Goal: Task Accomplishment & Management: Complete application form

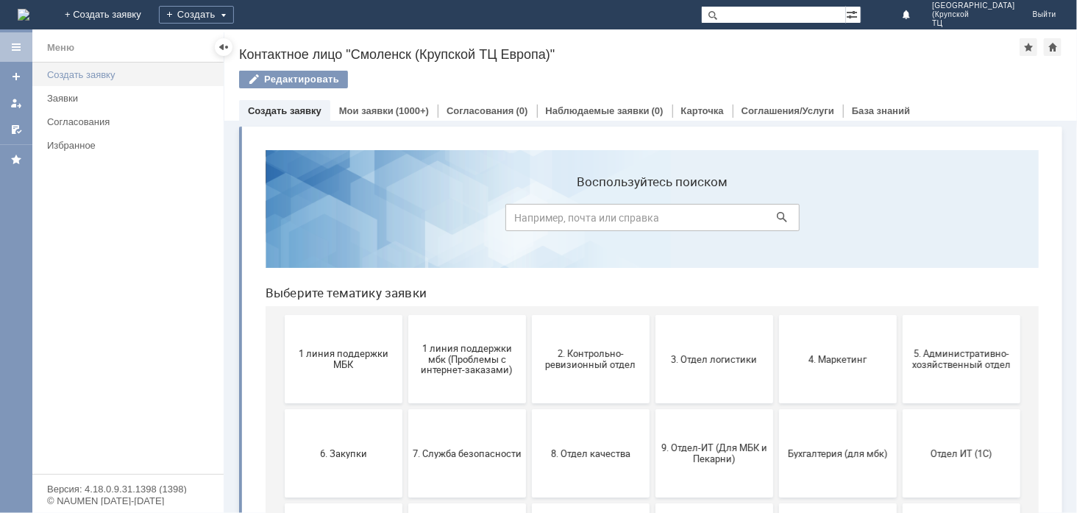
click at [151, 71] on div "Создать заявку" at bounding box center [131, 74] width 168 height 11
click at [169, 72] on div "Создать заявку" at bounding box center [131, 74] width 168 height 11
click at [541, 207] on input at bounding box center [651, 216] width 294 height 27
click at [776, 213] on icon at bounding box center [781, 216] width 10 height 10
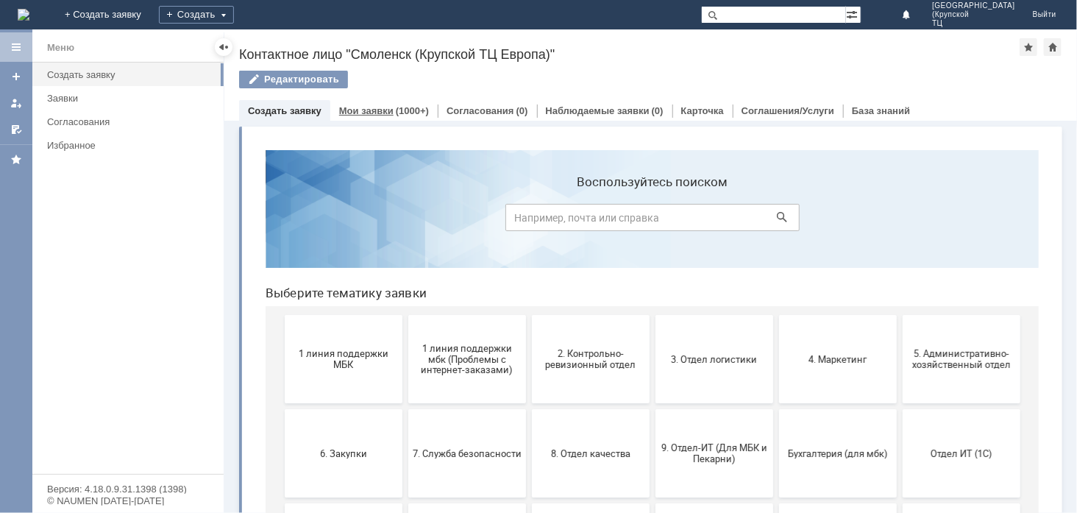
click at [349, 118] on div "Мои заявки (1000+)" at bounding box center [383, 110] width 107 height 21
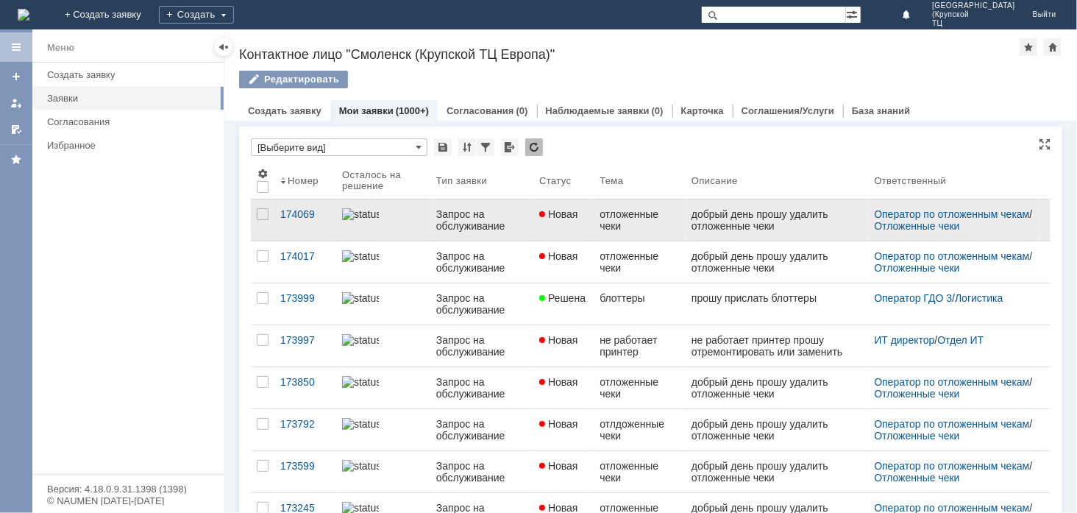
click at [390, 231] on link at bounding box center [383, 219] width 94 height 41
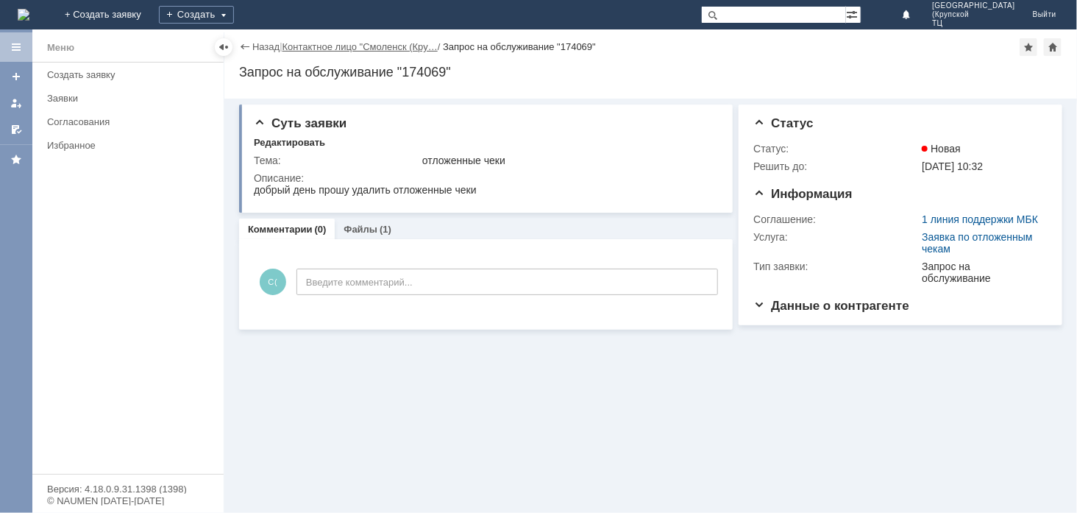
click at [221, 49] on div at bounding box center [224, 47] width 12 height 12
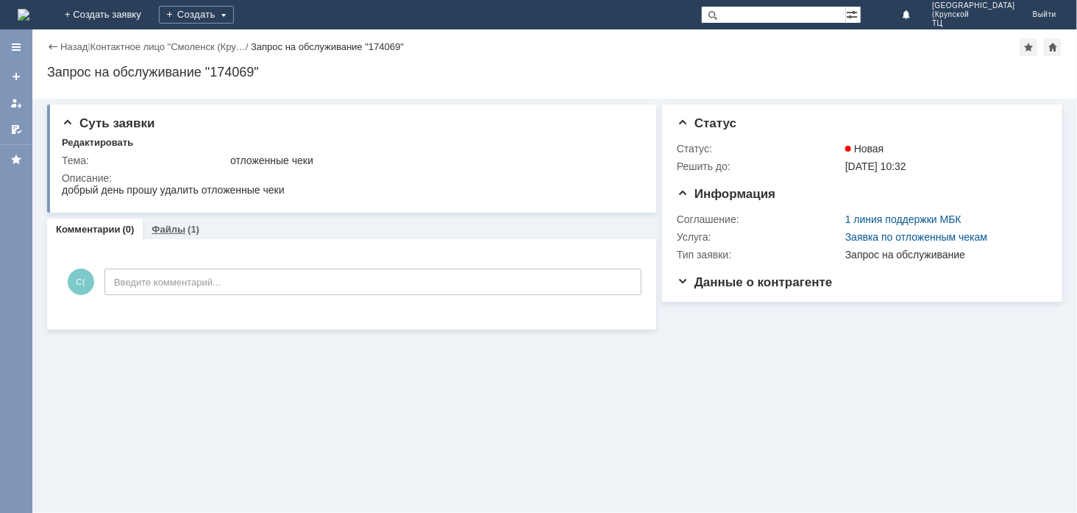
click at [160, 235] on div "Файлы (1)" at bounding box center [175, 228] width 65 height 21
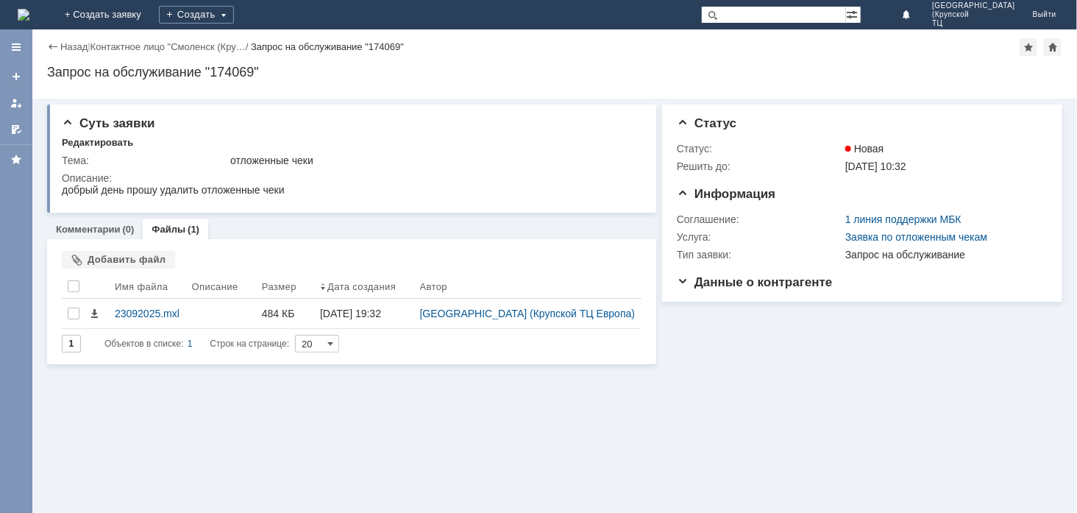
click at [52, 49] on div "Назад" at bounding box center [67, 46] width 40 height 11
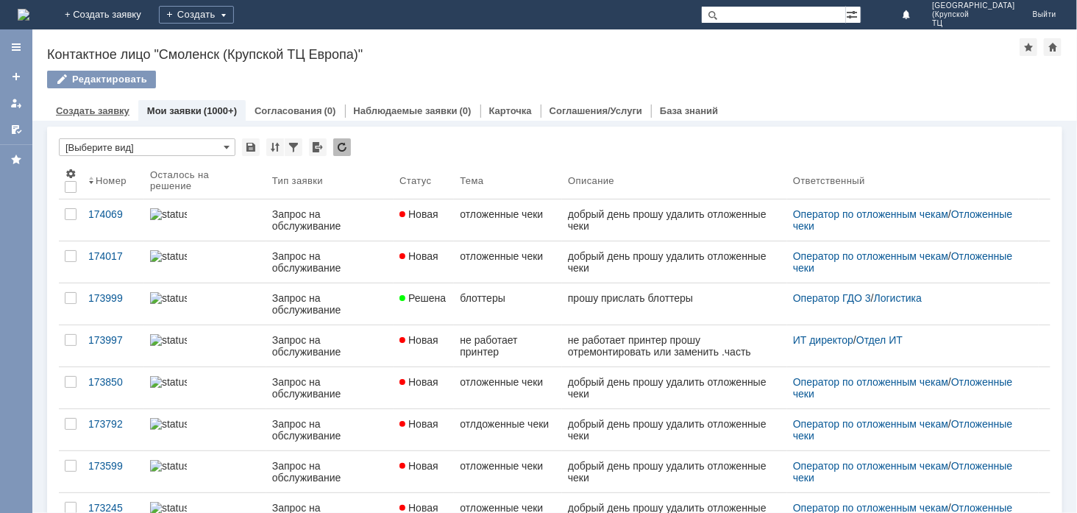
click at [111, 107] on link "Создать заявку" at bounding box center [93, 110] width 74 height 11
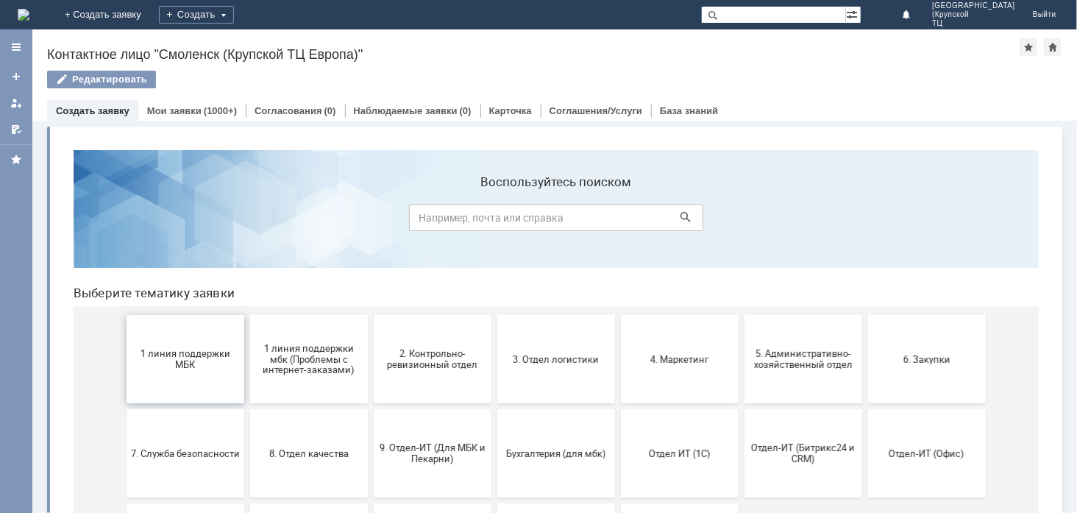
click at [218, 353] on span "1 линия поддержки МБК" at bounding box center [184, 358] width 109 height 22
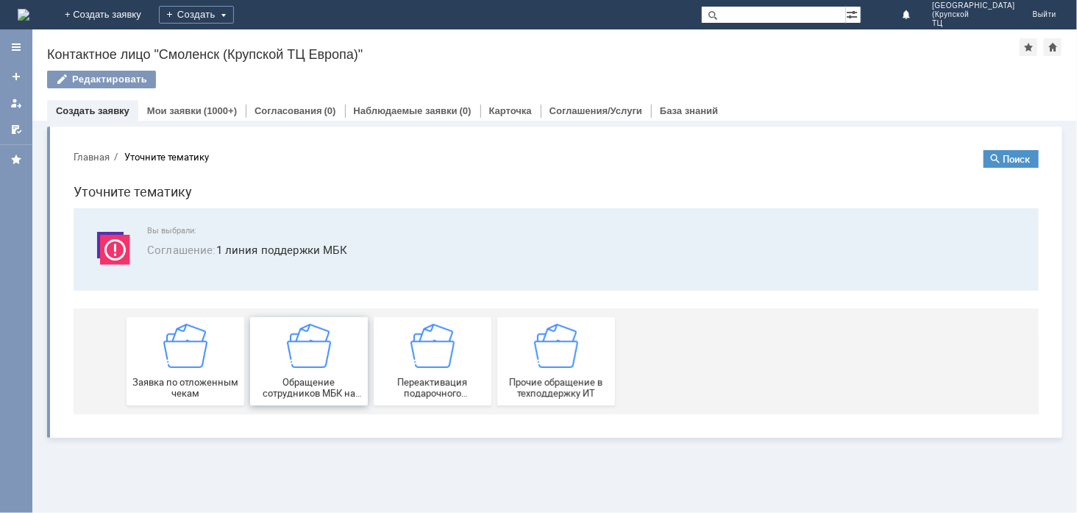
click at [330, 343] on div "Обращение сотрудников МБК на недоступность тех. поддержки" at bounding box center [308, 360] width 109 height 75
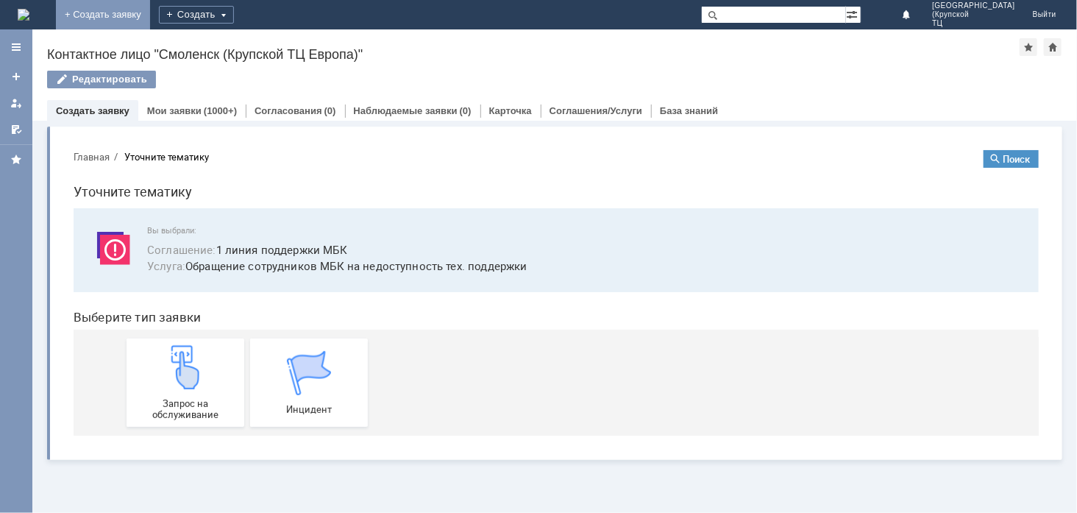
click at [150, 13] on link "+ Создать заявку" at bounding box center [103, 14] width 94 height 29
click at [234, 18] on div "Создать" at bounding box center [196, 15] width 75 height 18
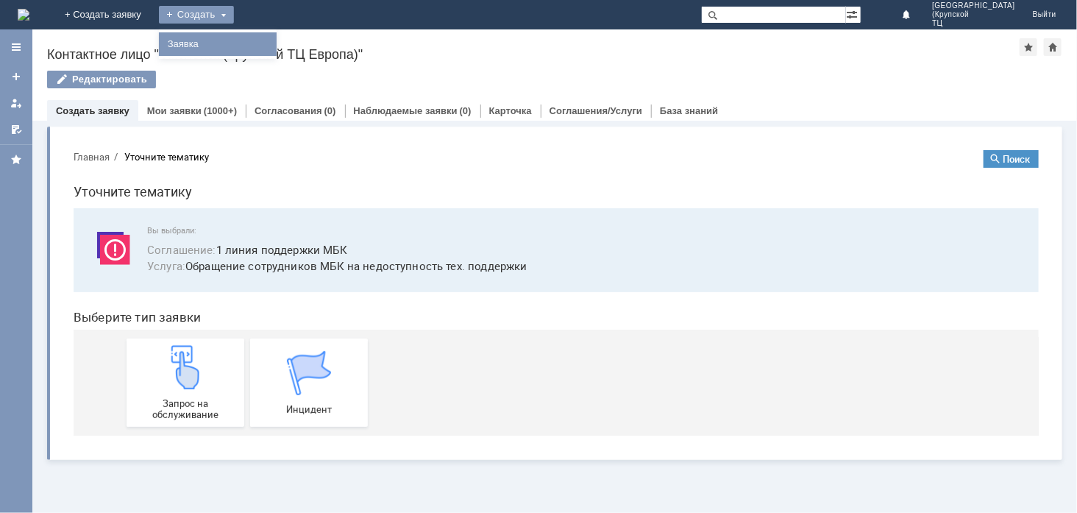
click at [274, 46] on link "Заявка" at bounding box center [218, 44] width 112 height 18
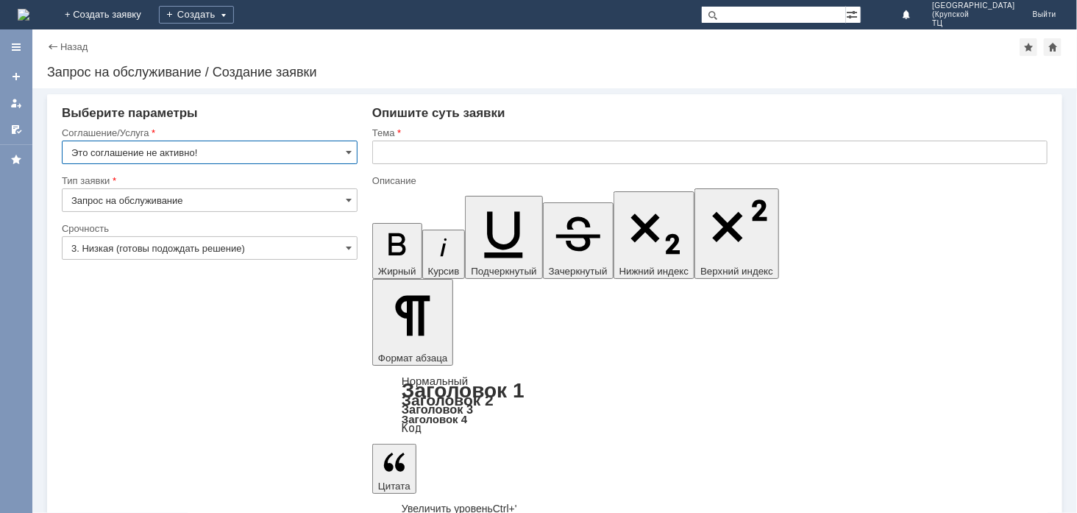
click at [265, 203] on input "Запрос на обслуживание" at bounding box center [210, 200] width 296 height 24
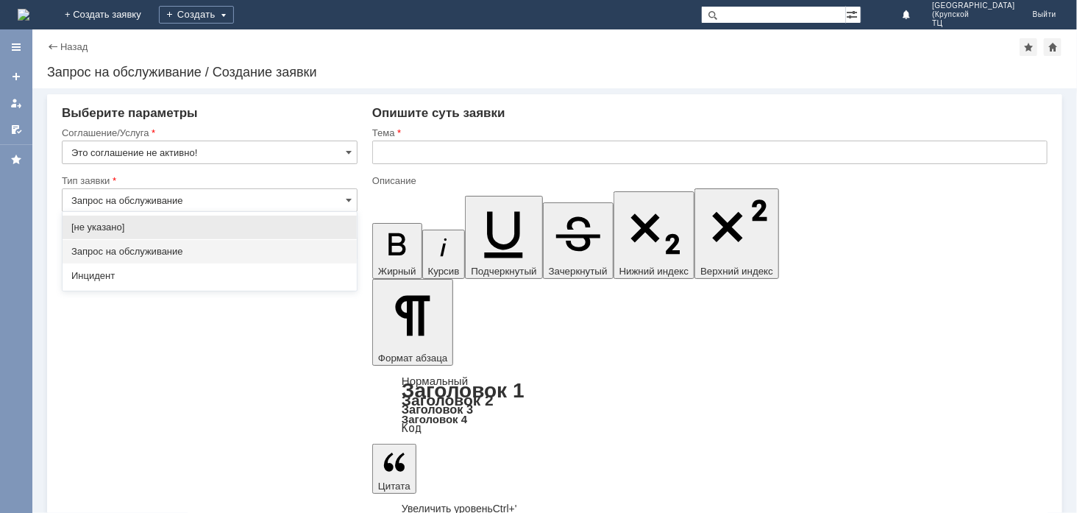
click at [318, 151] on input "Это соглашение не активно!" at bounding box center [210, 152] width 296 height 24
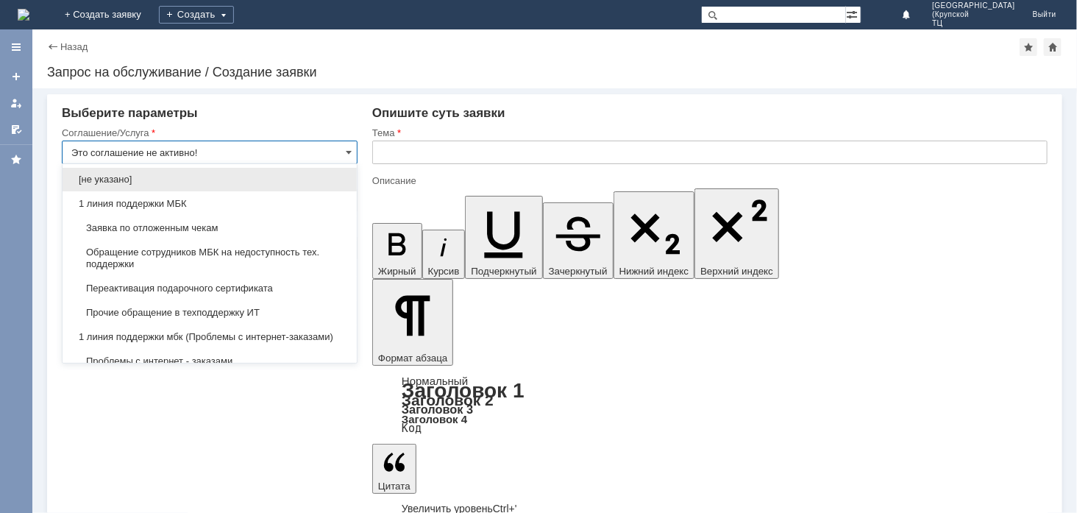
type input "Запрос на обслуживание"
click at [324, 124] on div "Выберите параметры Соглашение/Услуга Это соглашение не активно! Тип заявки Запр…" at bounding box center [210, 164] width 296 height 116
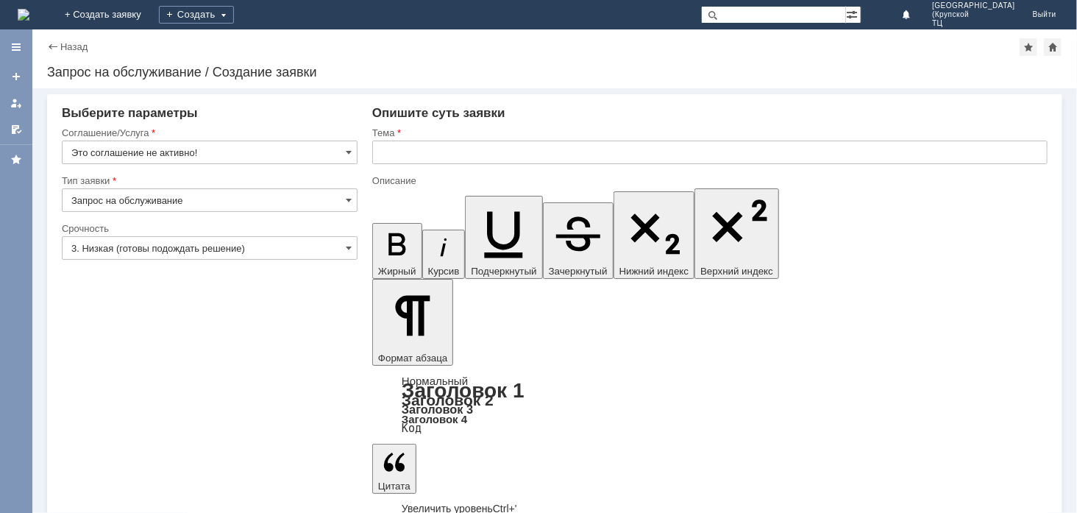
type input "Это соглашение не активно!"
click at [311, 251] on input "3. Низкая (готовы подождать решение)" at bounding box center [210, 248] width 296 height 24
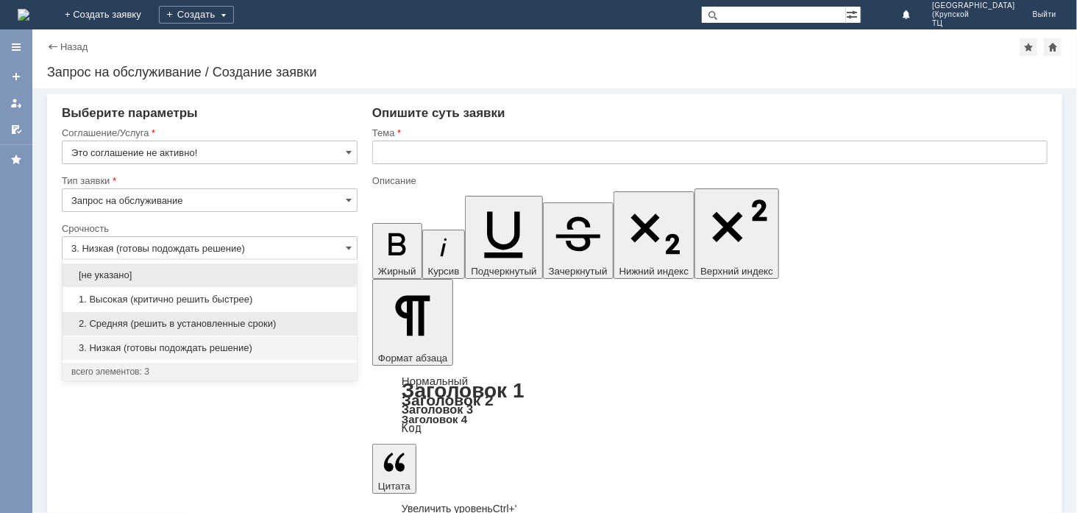
click at [300, 318] on span "2. Средняя (решить в установленные сроки)" at bounding box center [209, 324] width 277 height 12
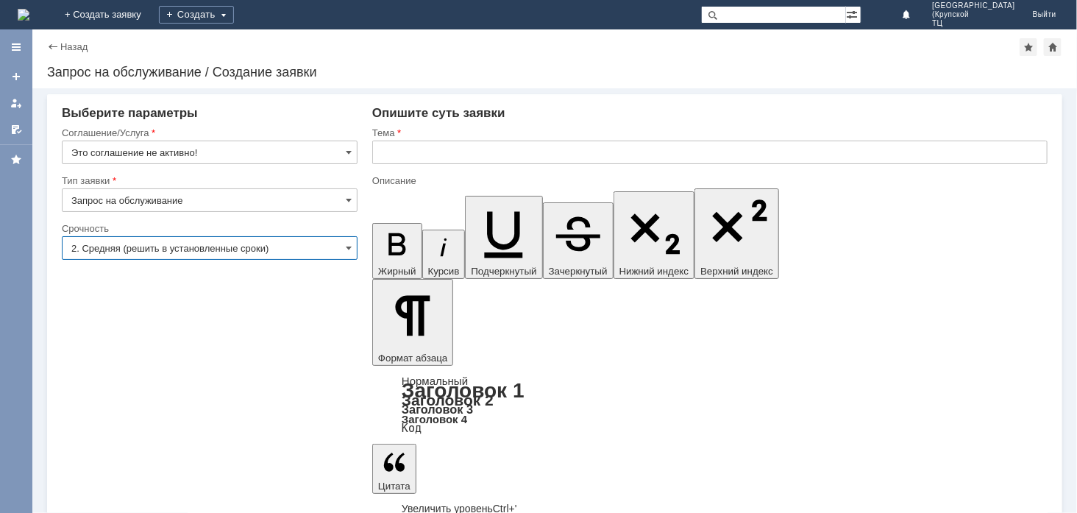
type input "2. Средняя (решить в установленные сроки)"
click at [295, 191] on input "Запрос на обслуживание" at bounding box center [210, 200] width 296 height 24
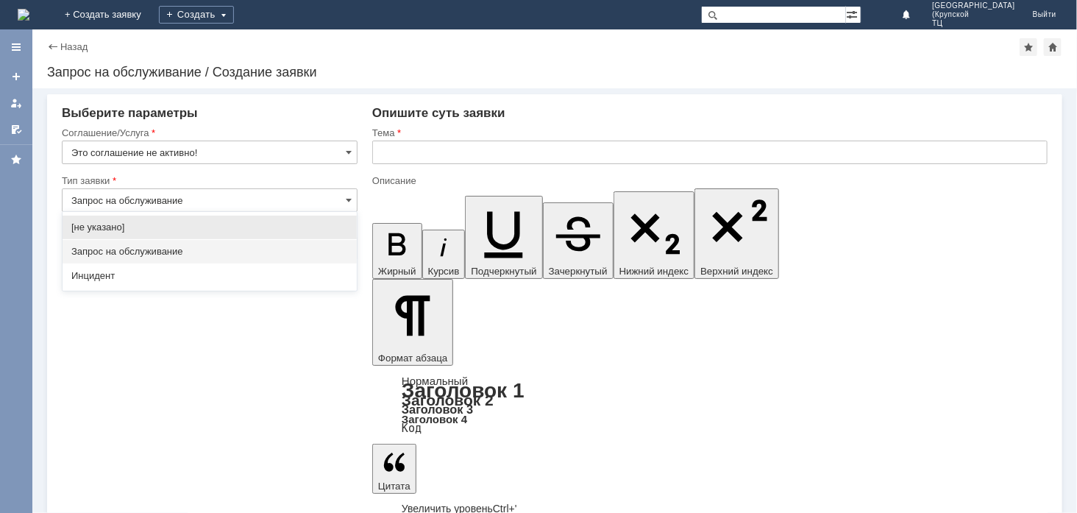
click at [224, 248] on span "Запрос на обслуживание" at bounding box center [209, 252] width 277 height 12
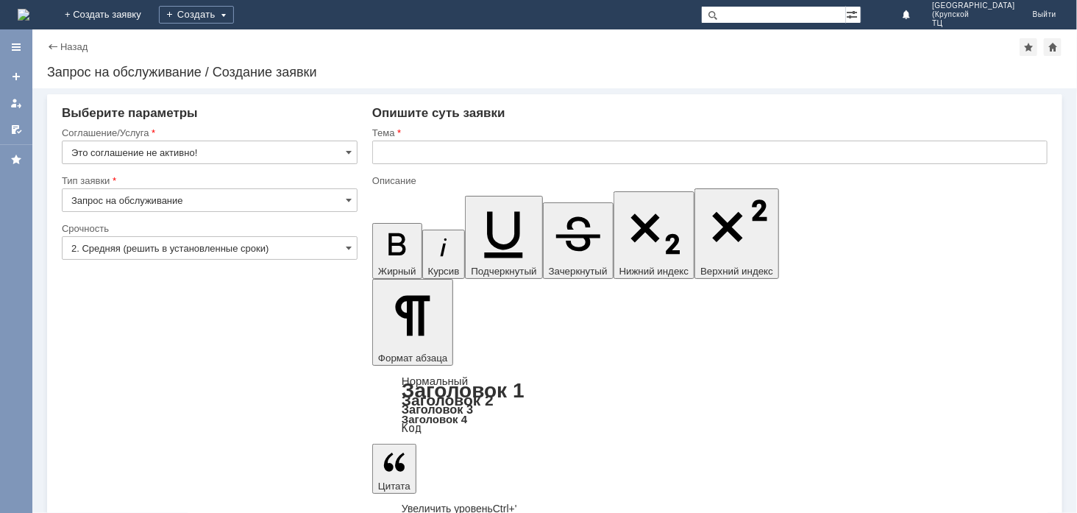
click at [274, 196] on input "Запрос на обслуживание" at bounding box center [210, 200] width 296 height 24
type input "Запрос на обслуживание"
